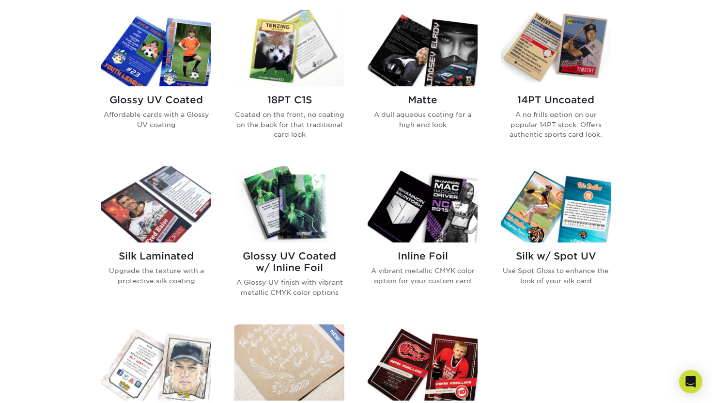
scroll to position [503, 0]
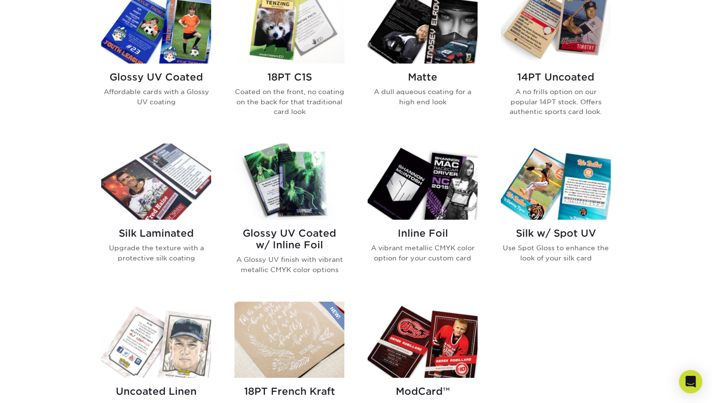
click at [303, 203] on img at bounding box center [290, 181] width 110 height 76
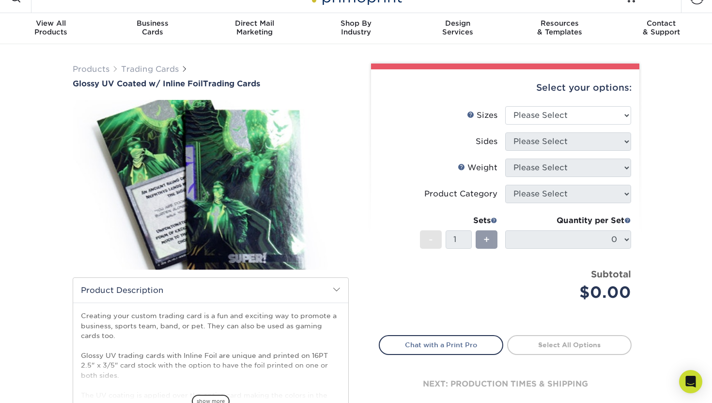
scroll to position [27, 0]
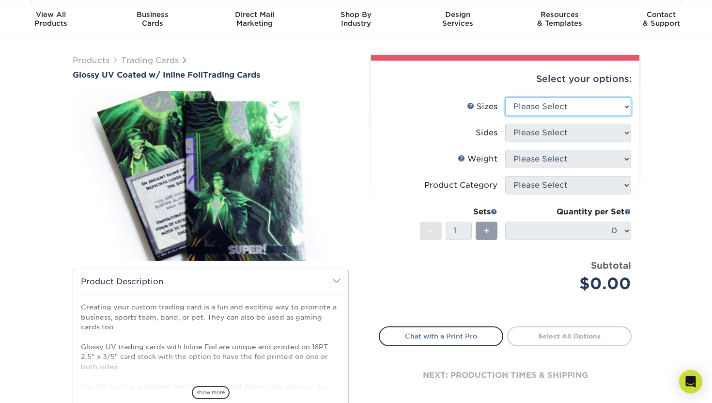
click at [515, 108] on select "Please Select 2.5" x 3.5"" at bounding box center [568, 106] width 126 height 18
select select "2.50x3.50"
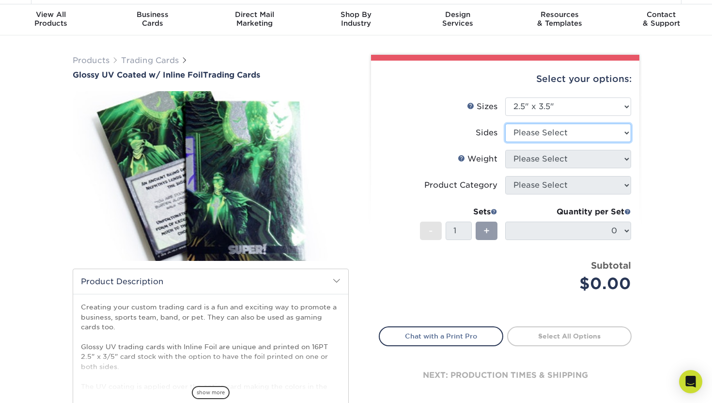
click at [537, 126] on select "Please Select Print Both Sides - Foil Back Only Print Both Sides - Foil Both Si…" at bounding box center [568, 133] width 126 height 18
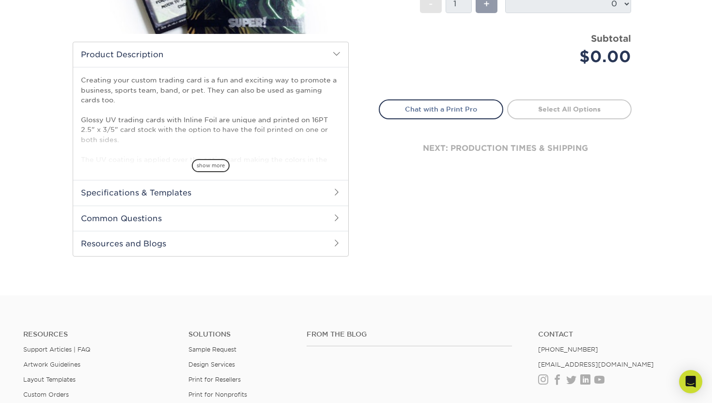
scroll to position [261, 0]
